Goal: Check status

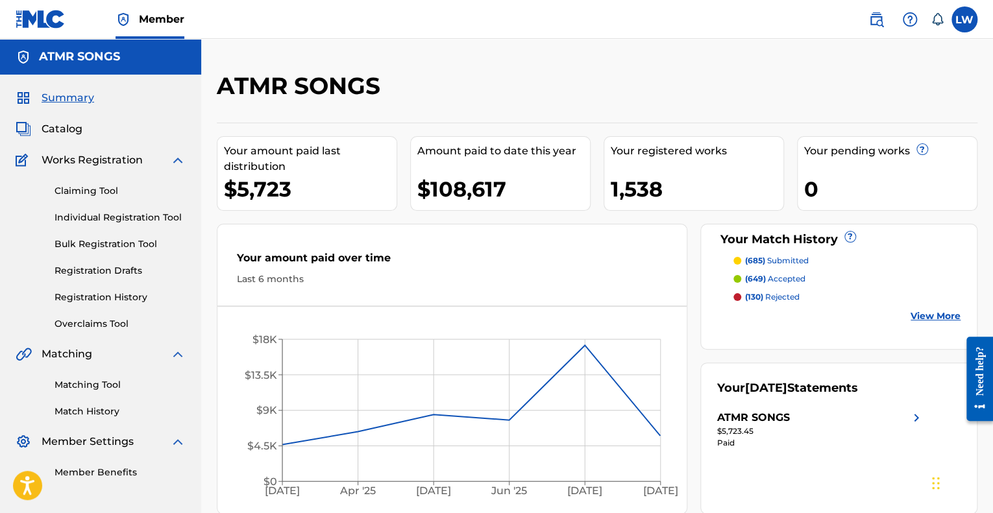
click at [783, 295] on p "(130) rejected" at bounding box center [772, 297] width 55 height 12
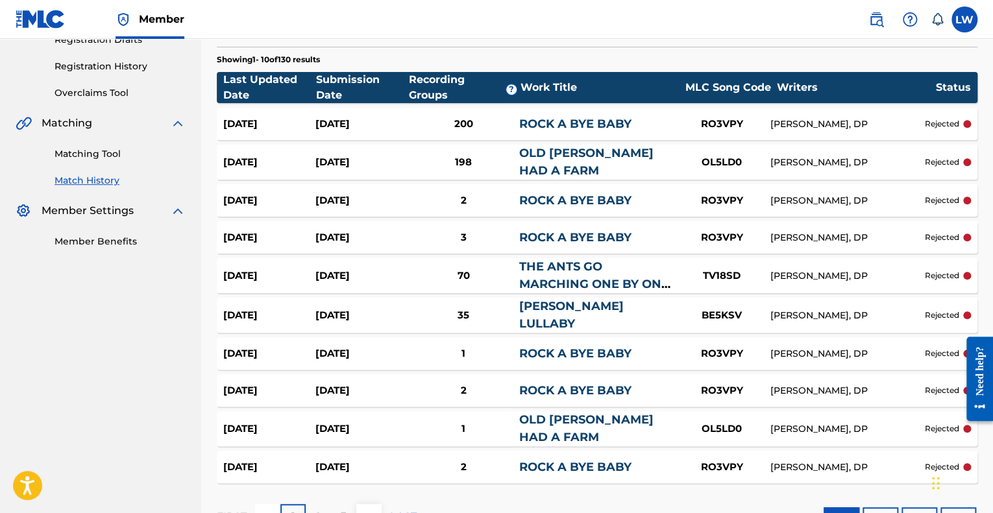
scroll to position [260, 0]
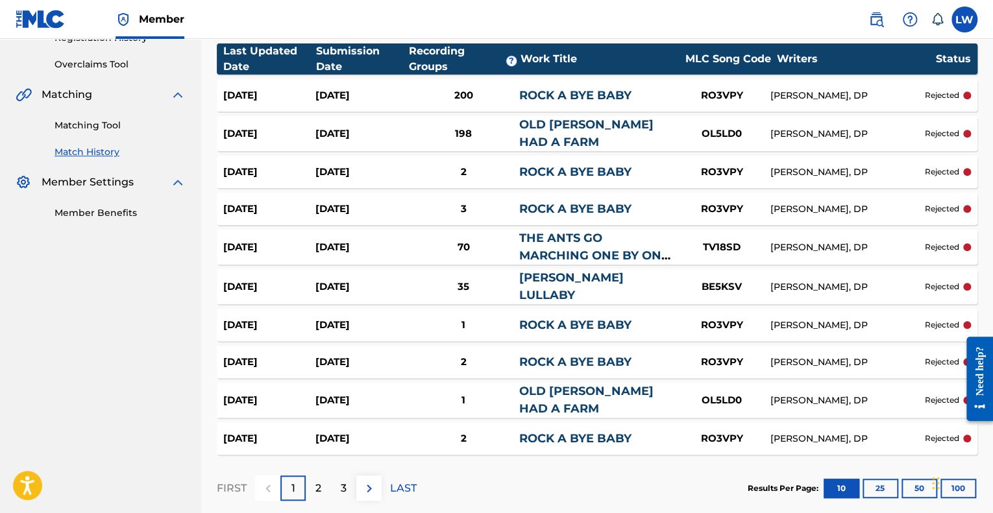
click at [143, 333] on nav "ATMR SONGS Summary Catalog Works Registration Claiming Tool Individual Registra…" at bounding box center [100, 150] width 201 height 742
